Goal: Task Accomplishment & Management: Manage account settings

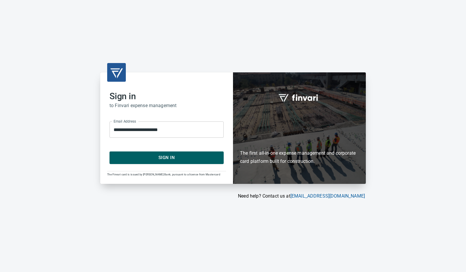
click at [173, 156] on span "Sign In" at bounding box center [166, 158] width 101 height 8
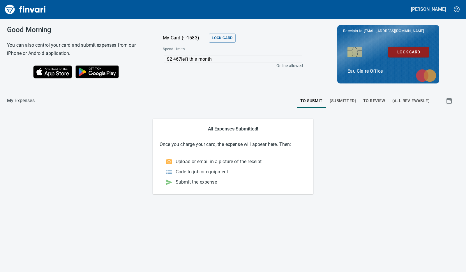
click at [379, 101] on span "To Review" at bounding box center [374, 100] width 22 height 7
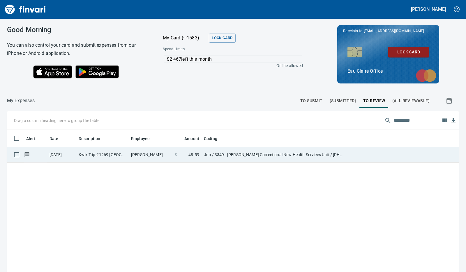
scroll to position [203, 443]
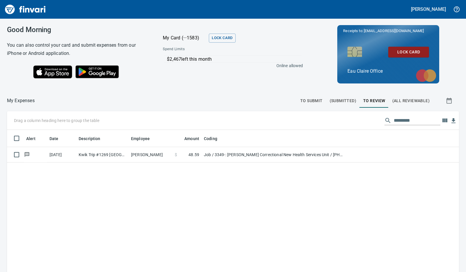
click at [133, 155] on td "[PERSON_NAME]" at bounding box center [151, 154] width 44 height 15
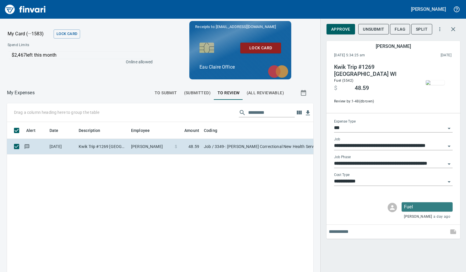
scroll to position [198, 293]
click at [341, 31] on span "Approve" at bounding box center [340, 29] width 19 height 7
